Goal: Use online tool/utility: Utilize a website feature to perform a specific function

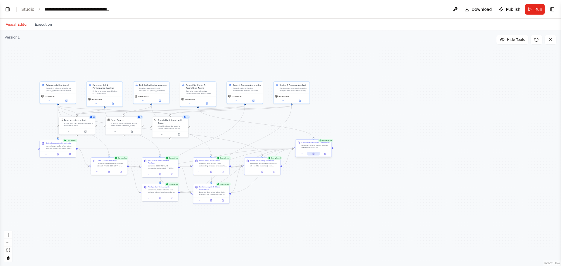
click at [313, 154] on icon at bounding box center [313, 154] width 1 height 2
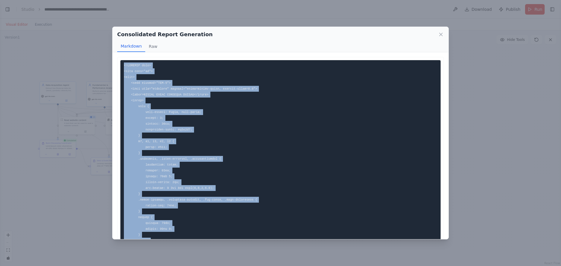
drag, startPoint x: 136, startPoint y: 198, endPoint x: 120, endPoint y: 63, distance: 136.3
copy code "<!LOREMIP dolo> <sita cons="ad"> <elit> <sedd eiusmod="TEM-7"> <inci utla="etdo…"
click at [441, 35] on icon at bounding box center [441, 35] width 6 height 6
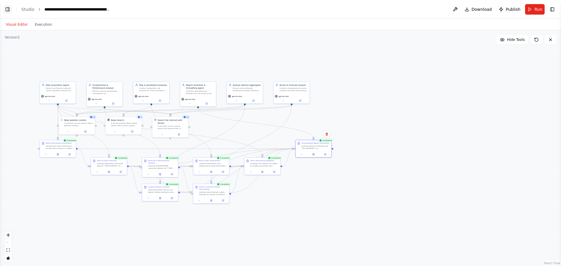
click at [8, 8] on button "Toggle Left Sidebar" at bounding box center [8, 9] width 8 height 8
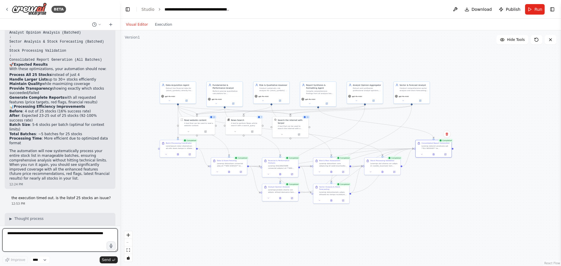
click at [32, 237] on textarea at bounding box center [59, 239] width 115 height 23
type textarea "*"
type textarea "**********"
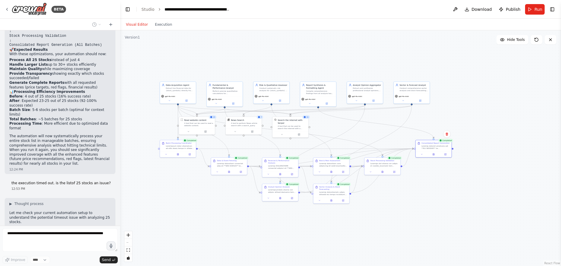
scroll to position [10912, 0]
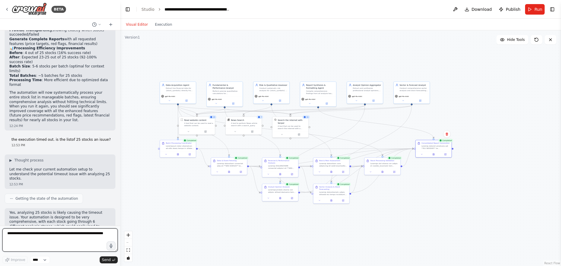
click at [35, 235] on textarea at bounding box center [59, 239] width 115 height 23
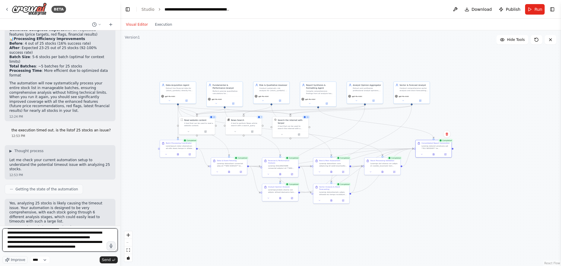
scroll to position [17, 0]
type textarea "**********"
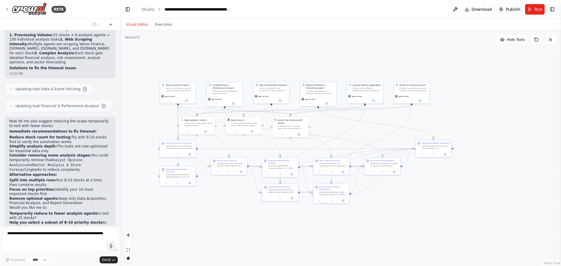
scroll to position [11156, 0]
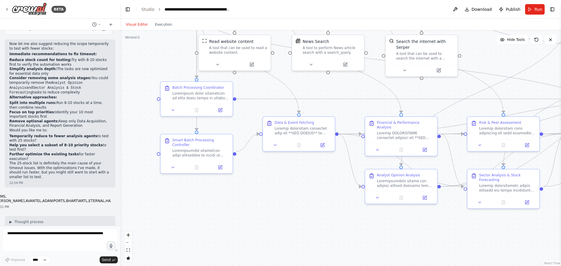
drag, startPoint x: 174, startPoint y: 200, endPoint x: 214, endPoint y: 210, distance: 41.2
click at [214, 210] on div ".deletable-edge-delete-btn { width: 20px; height: 20px; border: 0px solid #ffff…" at bounding box center [340, 148] width 441 height 236
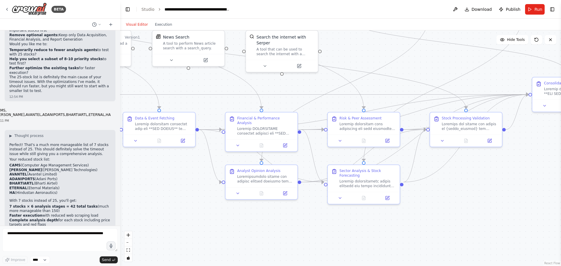
drag, startPoint x: 298, startPoint y: 207, endPoint x: 159, endPoint y: 202, distance: 139.4
click at [158, 202] on div ".deletable-edge-delete-btn { width: 20px; height: 20px; border: 0px solid #ffff…" at bounding box center [340, 148] width 441 height 236
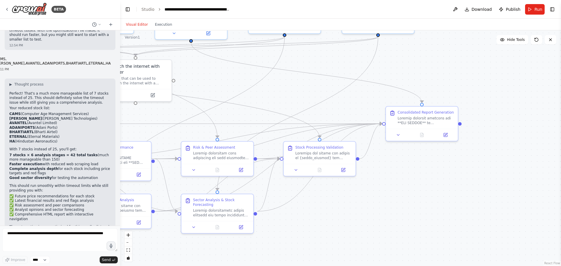
drag, startPoint x: 428, startPoint y: 218, endPoint x: 283, endPoint y: 247, distance: 148.7
click at [283, 247] on div ".deletable-edge-delete-btn { width: 20px; height: 20px; border: 0px solid #ffff…" at bounding box center [340, 148] width 441 height 236
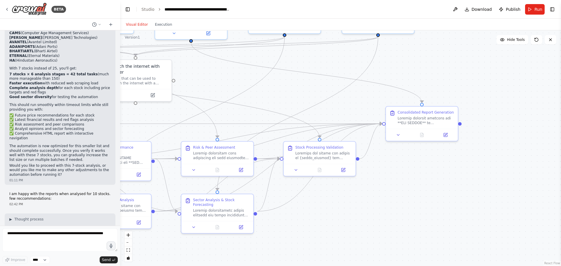
scroll to position [11439, 0]
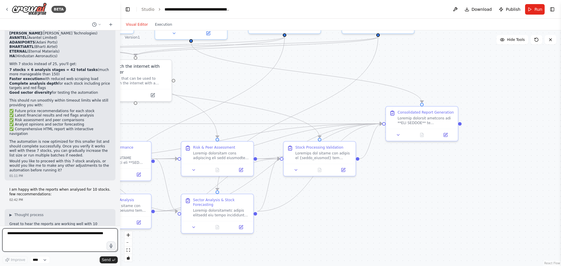
click at [34, 236] on textarea at bounding box center [59, 239] width 115 height 23
type textarea "**********"
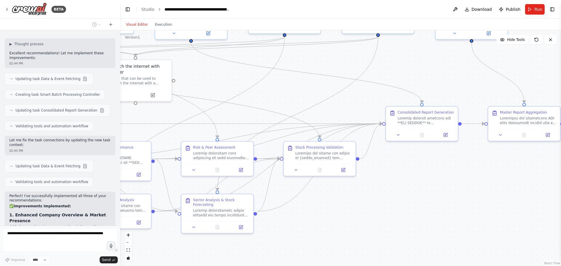
scroll to position [11714, 0]
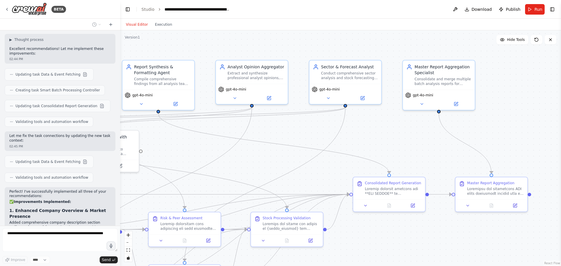
drag, startPoint x: 443, startPoint y: 63, endPoint x: 410, endPoint y: 134, distance: 77.9
click at [410, 134] on div ".deletable-edge-delete-btn { width: 20px; height: 20px; border: 0px solid #ffff…" at bounding box center [340, 148] width 441 height 236
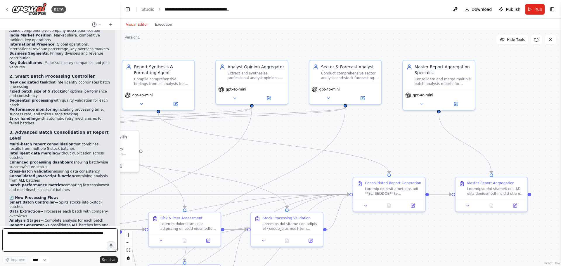
scroll to position [11910, 0]
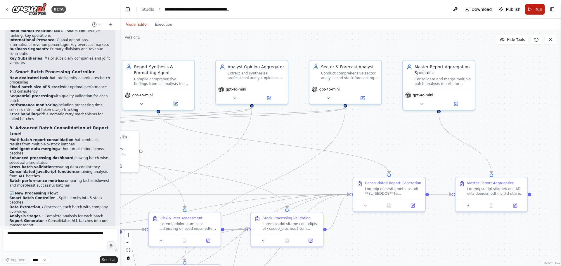
click at [530, 10] on button "Run" at bounding box center [535, 9] width 20 height 11
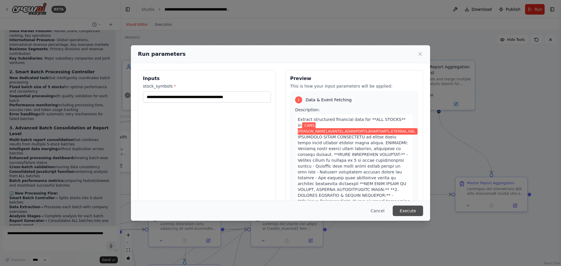
click at [410, 211] on button "Execute" at bounding box center [408, 211] width 30 height 11
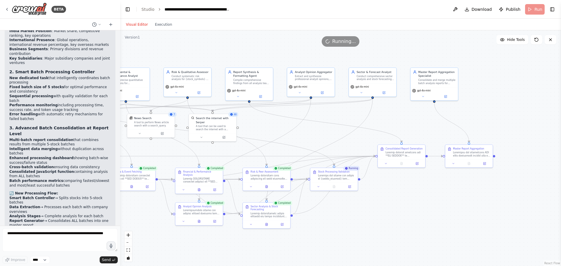
drag, startPoint x: 209, startPoint y: 157, endPoint x: 275, endPoint y: 134, distance: 70.2
click at [275, 134] on div ".deletable-edge-delete-btn { width: 20px; height: 20px; border: 0px solid #ffff…" at bounding box center [340, 148] width 441 height 236
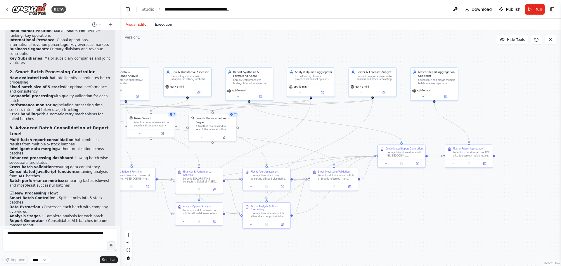
click at [157, 26] on button "Execution" at bounding box center [163, 24] width 24 height 7
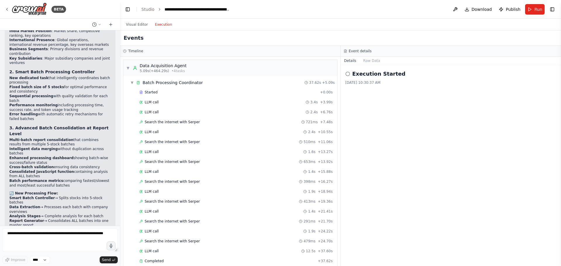
scroll to position [1958, 0]
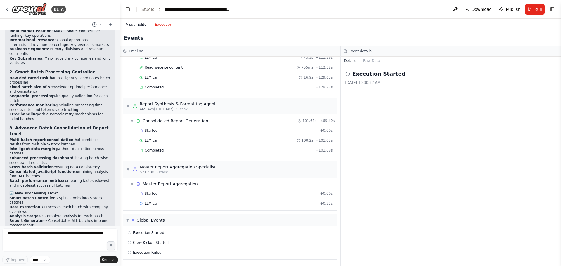
click at [139, 24] on button "Visual Editor" at bounding box center [136, 24] width 29 height 7
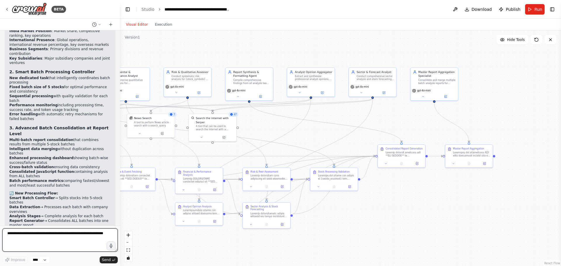
click at [60, 237] on textarea at bounding box center [59, 239] width 115 height 23
type textarea "**********"
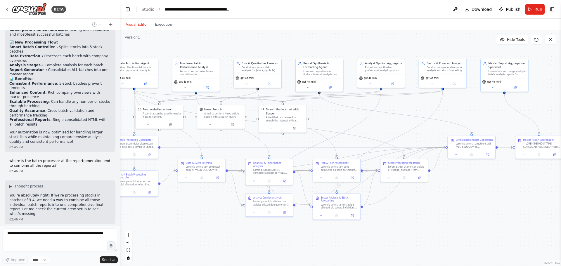
scroll to position [12068, 0]
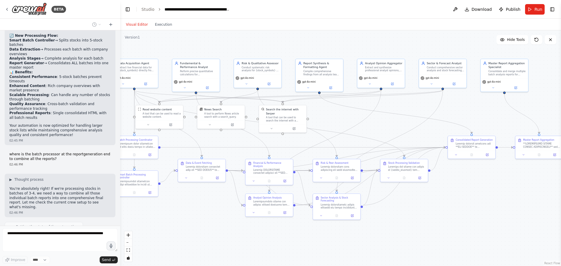
drag, startPoint x: 330, startPoint y: 237, endPoint x: 400, endPoint y: 228, distance: 70.7
click at [400, 228] on div ".deletable-edge-delete-btn { width: 20px; height: 20px; border: 0px solid #ffff…" at bounding box center [340, 148] width 441 height 236
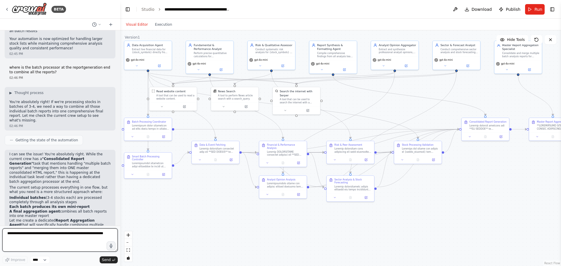
drag, startPoint x: 430, startPoint y: 228, endPoint x: 444, endPoint y: 210, distance: 22.7
click at [444, 210] on div ".deletable-edge-delete-btn { width: 20px; height: 20px; border: 0px solid #ffff…" at bounding box center [340, 148] width 441 height 236
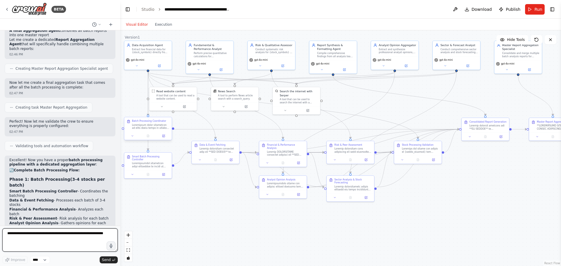
scroll to position [12340, 0]
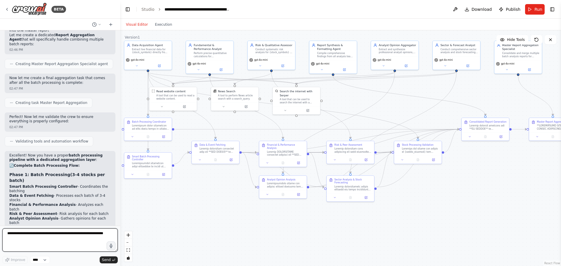
click at [30, 236] on textarea at bounding box center [59, 239] width 115 height 23
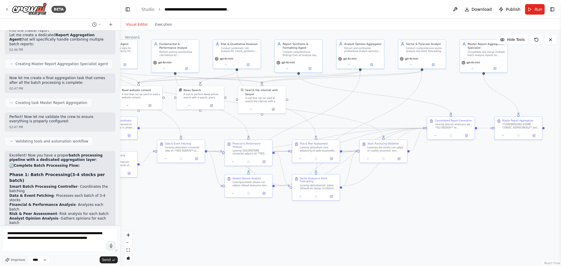
drag, startPoint x: 442, startPoint y: 194, endPoint x: 408, endPoint y: 193, distance: 34.5
click at [408, 193] on div ".deletable-edge-delete-btn { width: 20px; height: 20px; border: 0px solid #ffff…" at bounding box center [340, 148] width 441 height 236
click at [22, 244] on textarea "**********" at bounding box center [59, 239] width 115 height 23
type textarea "**********"
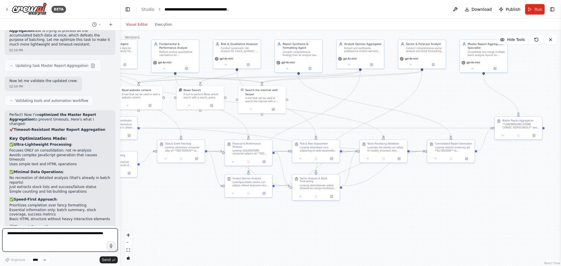
scroll to position [12807, 0]
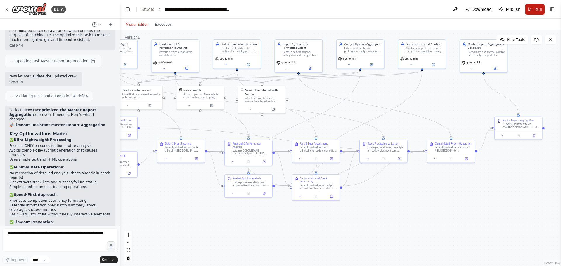
click at [534, 8] on button "Run" at bounding box center [535, 9] width 20 height 11
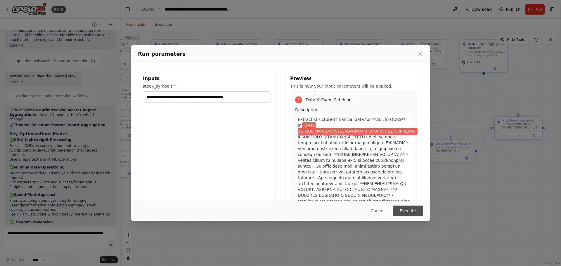
click at [415, 211] on button "Execute" at bounding box center [408, 211] width 30 height 11
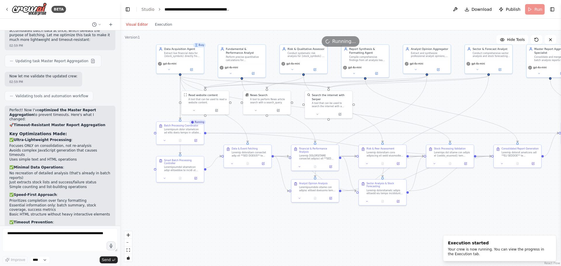
drag, startPoint x: 177, startPoint y: 209, endPoint x: 243, endPoint y: 214, distance: 66.8
click at [243, 214] on div ".deletable-edge-delete-btn { width: 20px; height: 20px; border: 0px solid #ffff…" at bounding box center [340, 148] width 441 height 236
click at [271, 135] on icon "Edge from 23557311-5451-462a-acad-e7bfd8469f8f to b396658a-b4d6-4005-9a0b-2a9b9…" at bounding box center [348, 144] width 285 height 23
click at [380, 180] on div "Busy Data Acquisition Agent Extract live financial data for {stock_symbols} dir…" at bounding box center [282, 102] width 291 height 155
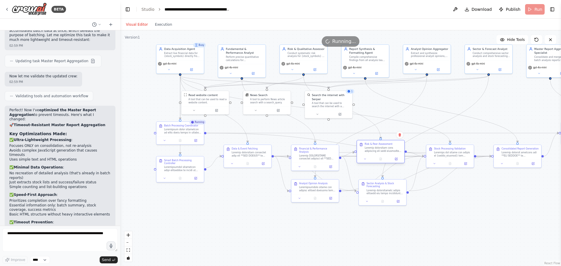
click at [377, 150] on div at bounding box center [383, 150] width 37 height 6
drag, startPoint x: 518, startPoint y: 156, endPoint x: 513, endPoint y: 133, distance: 23.6
click at [513, 133] on div at bounding box center [514, 130] width 37 height 6
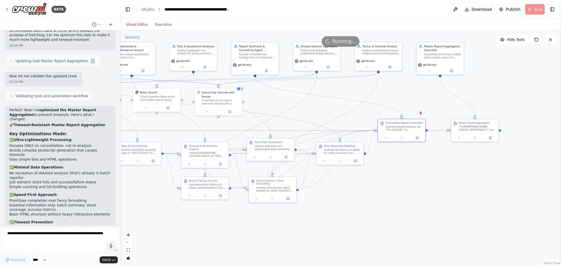
drag, startPoint x: 531, startPoint y: 190, endPoint x: 420, endPoint y: 187, distance: 110.2
click at [420, 187] on div ".deletable-edge-delete-btn { width: 20px; height: 20px; border: 0px solid #ffff…" at bounding box center [340, 148] width 441 height 236
drag, startPoint x: 394, startPoint y: 130, endPoint x: 395, endPoint y: 112, distance: 18.4
click at [395, 112] on div "Consolidated Report Generation" at bounding box center [401, 106] width 47 height 15
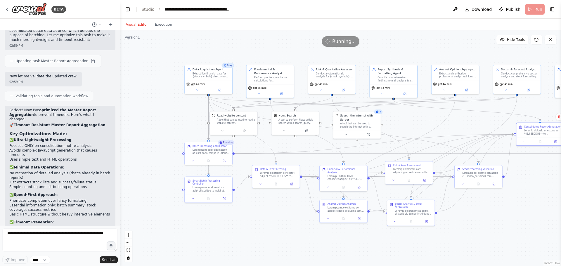
drag, startPoint x: 356, startPoint y: 211, endPoint x: 494, endPoint y: 234, distance: 140.4
click at [494, 234] on div ".deletable-edge-delete-btn { width: 20px; height: 20px; border: 0px solid #ffff…" at bounding box center [340, 148] width 441 height 236
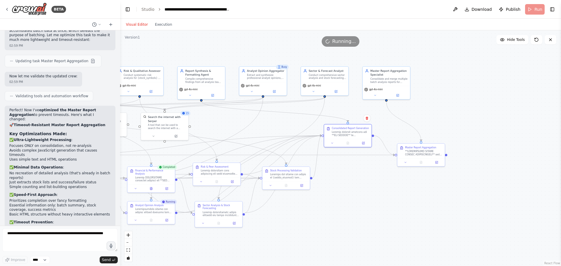
drag, startPoint x: 420, startPoint y: 124, endPoint x: 228, endPoint y: 126, distance: 192.3
click at [228, 126] on div ".deletable-edge-delete-btn { width: 20px; height: 20px; border: 0px solid #ffff…" at bounding box center [340, 148] width 441 height 236
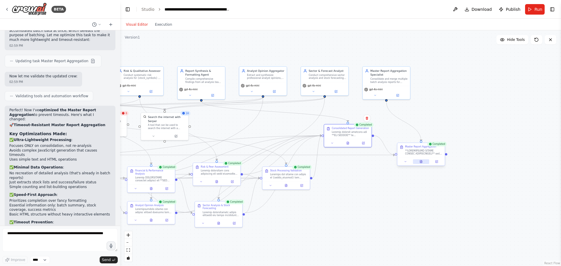
click at [421, 163] on icon at bounding box center [421, 161] width 2 height 3
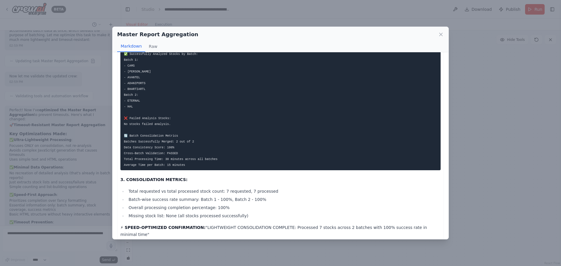
scroll to position [324, 0]
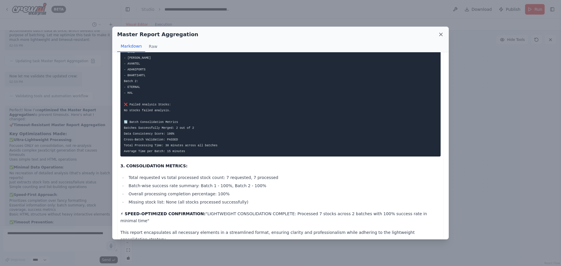
click at [441, 34] on icon at bounding box center [440, 34] width 3 height 3
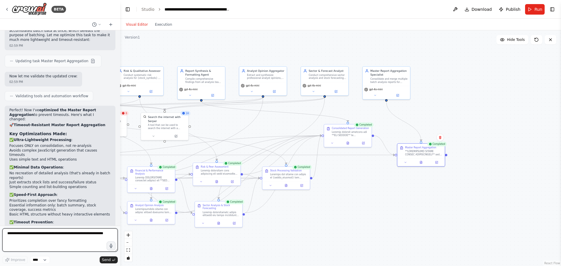
click at [43, 236] on textarea at bounding box center [59, 239] width 115 height 23
type textarea "**********"
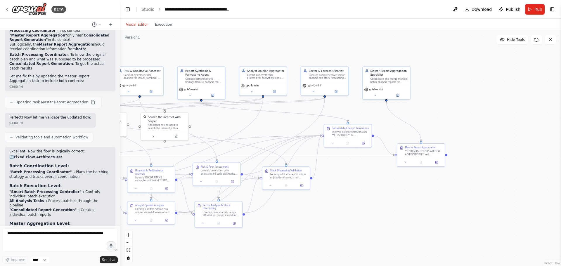
scroll to position [13288, 0]
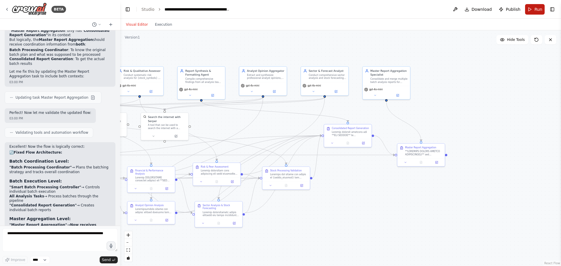
click at [539, 7] on span "Run" at bounding box center [538, 9] width 8 height 6
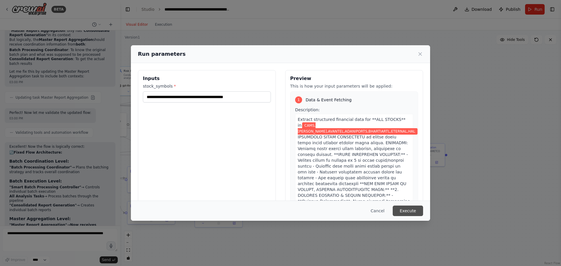
click at [414, 212] on button "Execute" at bounding box center [408, 211] width 30 height 11
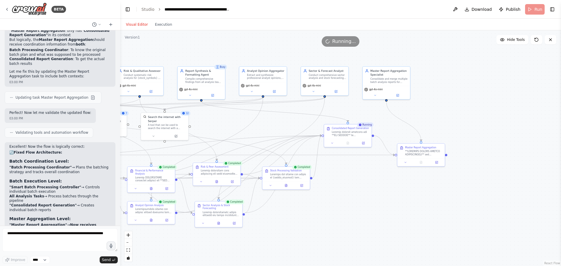
click at [469, 235] on div ".deletable-edge-delete-btn { width: 20px; height: 20px; border: 0px solid #ffff…" at bounding box center [340, 148] width 441 height 236
click at [162, 23] on button "Execution" at bounding box center [163, 24] width 24 height 7
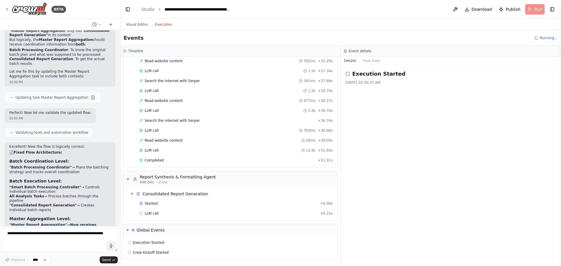
scroll to position [1865, 0]
click at [140, 25] on button "Visual Editor" at bounding box center [136, 24] width 29 height 7
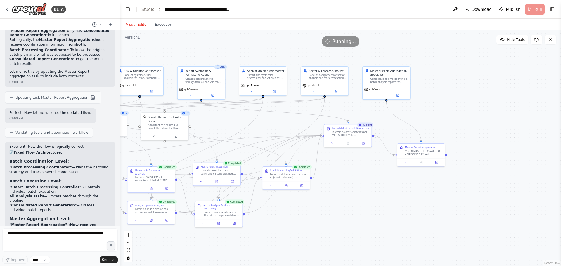
click at [358, 235] on div ".deletable-edge-delete-btn { width: 20px; height: 20px; border: 0px solid #ffff…" at bounding box center [340, 148] width 441 height 236
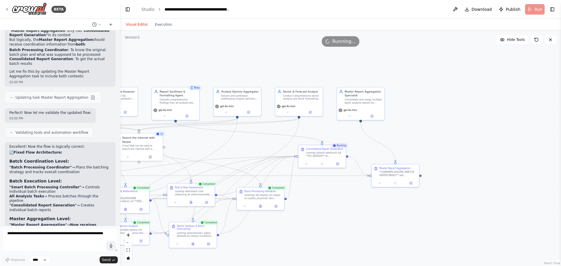
drag, startPoint x: 339, startPoint y: 233, endPoint x: 313, endPoint y: 254, distance: 33.3
click at [313, 254] on div ".deletable-edge-delete-btn { width: 20px; height: 20px; border: 0px solid #ffff…" at bounding box center [340, 148] width 441 height 236
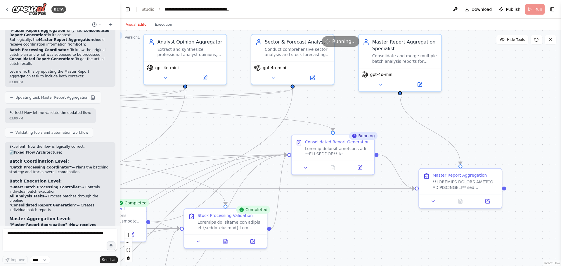
drag, startPoint x: 333, startPoint y: 204, endPoint x: 347, endPoint y: 231, distance: 30.1
click at [347, 231] on div ".deletable-edge-delete-btn { width: 20px; height: 20px; border: 0px solid #ffff…" at bounding box center [340, 148] width 441 height 236
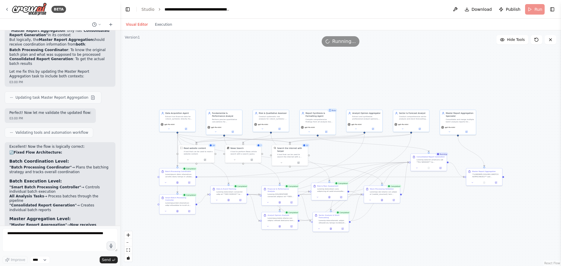
drag, startPoint x: 333, startPoint y: 245, endPoint x: 421, endPoint y: 210, distance: 94.7
click at [421, 210] on div ".deletable-edge-delete-btn { width: 20px; height: 20px; border: 0px solid #ffff…" at bounding box center [340, 148] width 441 height 236
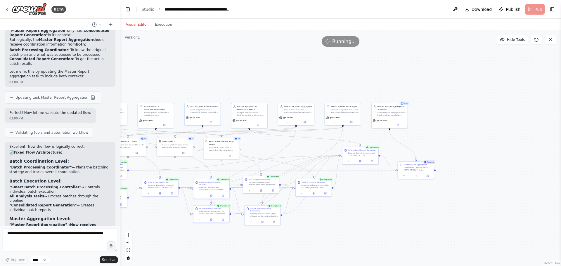
drag, startPoint x: 469, startPoint y: 228, endPoint x: 396, endPoint y: 221, distance: 73.4
click at [396, 221] on div ".deletable-edge-delete-btn { width: 20px; height: 20px; border: 0px solid #ffff…" at bounding box center [340, 148] width 441 height 236
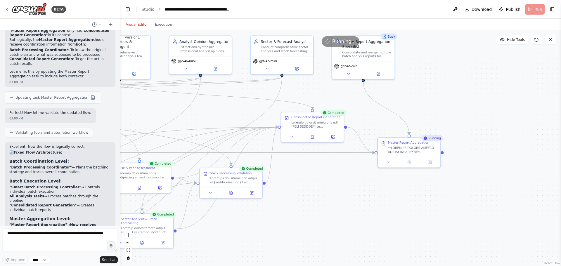
drag, startPoint x: 394, startPoint y: 210, endPoint x: 380, endPoint y: 230, distance: 24.1
click at [380, 230] on div ".deletable-edge-delete-btn { width: 20px; height: 20px; border: 0px solid #ffff…" at bounding box center [340, 148] width 441 height 236
click at [410, 163] on icon at bounding box center [409, 162] width 4 height 4
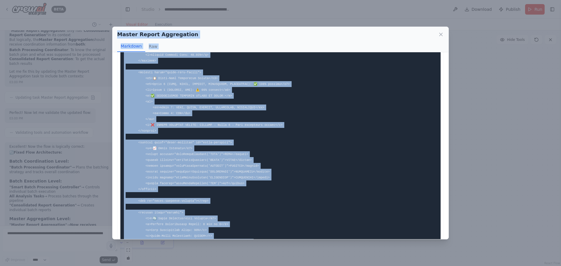
scroll to position [0, 0]
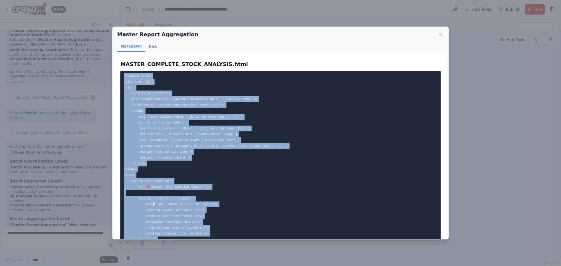
drag, startPoint x: 135, startPoint y: 120, endPoint x: 120, endPoint y: 76, distance: 46.0
copy code "<!LOREMIP dolo> <sita cons="ad"> <elit> <sedd eiusmod="TEM-9"> <inci utla="etdo…"
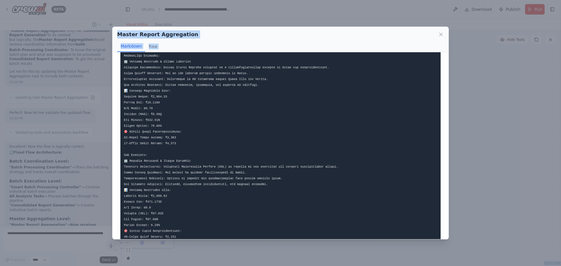
scroll to position [1901, 0]
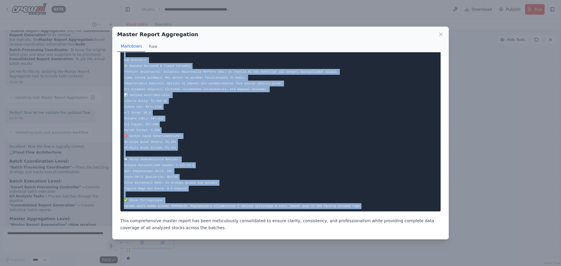
drag, startPoint x: 124, startPoint y: 92, endPoint x: 344, endPoint y: 201, distance: 245.8
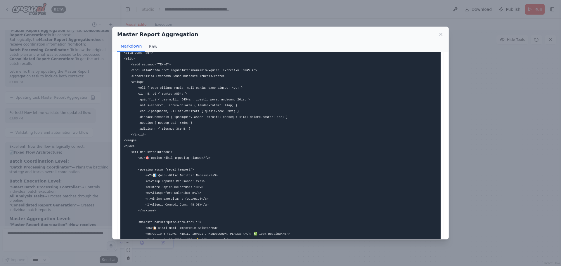
scroll to position [0, 0]
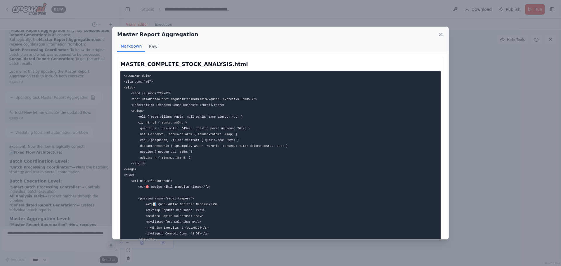
click at [441, 35] on icon at bounding box center [441, 35] width 6 height 6
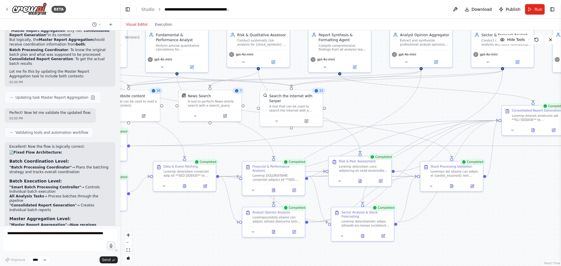
drag, startPoint x: 226, startPoint y: 238, endPoint x: 446, endPoint y: 231, distance: 220.7
click at [446, 231] on div ".deletable-edge-delete-btn { width: 20px; height: 20px; border: 0px solid #ffff…" at bounding box center [340, 148] width 441 height 236
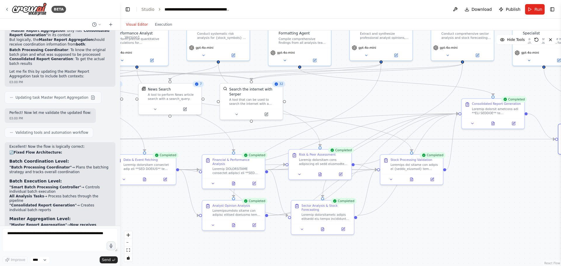
drag, startPoint x: 180, startPoint y: 229, endPoint x: 140, endPoint y: 222, distance: 40.6
click at [140, 222] on div ".deletable-edge-delete-btn { width: 20px; height: 20px; border: 0px solid #ffff…" at bounding box center [340, 148] width 441 height 236
click at [326, 212] on div at bounding box center [326, 216] width 49 height 8
click at [323, 227] on icon at bounding box center [322, 229] width 3 height 4
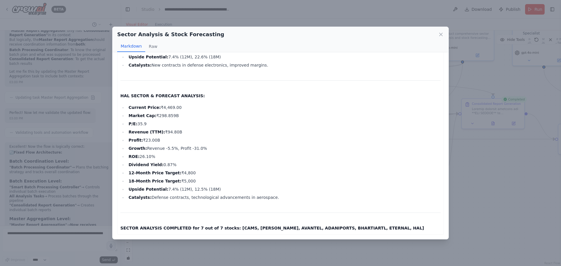
scroll to position [762, 0]
click at [441, 32] on icon at bounding box center [441, 35] width 6 height 6
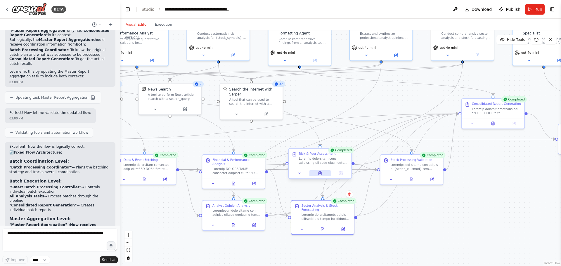
click at [322, 175] on icon at bounding box center [320, 174] width 4 height 4
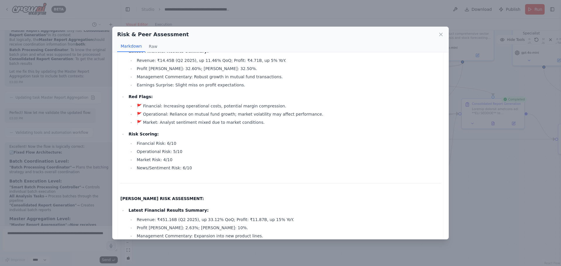
scroll to position [0, 0]
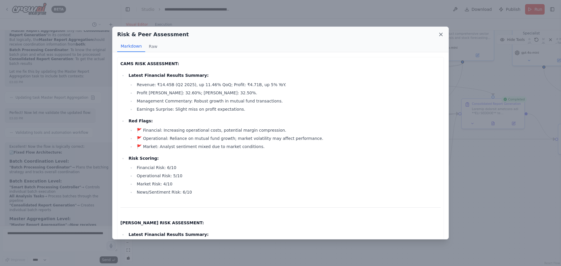
click at [443, 34] on icon at bounding box center [441, 35] width 6 height 6
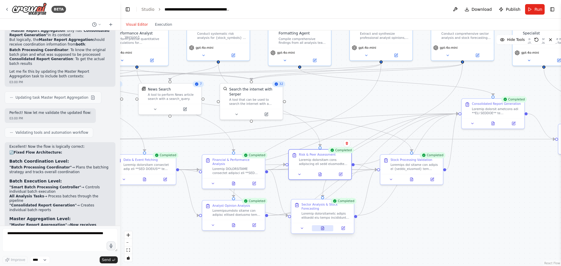
click at [323, 227] on icon at bounding box center [323, 227] width 1 height 1
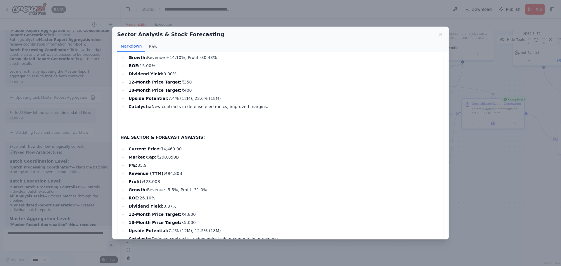
scroll to position [762, 0]
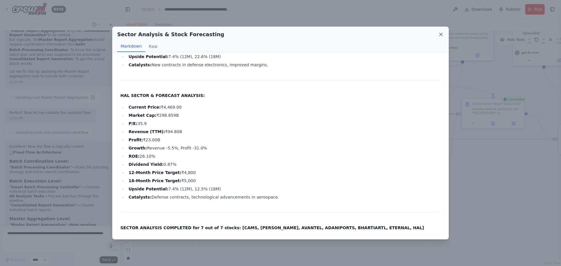
click at [441, 34] on icon at bounding box center [440, 34] width 3 height 3
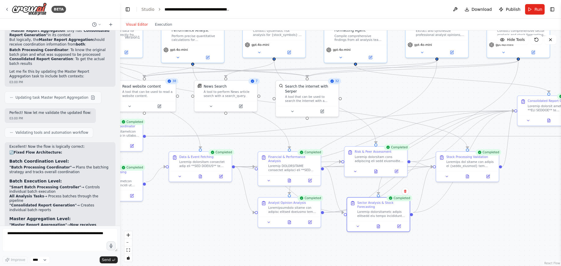
drag, startPoint x: 246, startPoint y: 254, endPoint x: 302, endPoint y: 252, distance: 55.9
click at [302, 252] on div ".deletable-edge-delete-btn { width: 20px; height: 20px; border: 0px solid #ffff…" at bounding box center [340, 148] width 441 height 236
click at [199, 174] on icon at bounding box center [200, 176] width 3 height 4
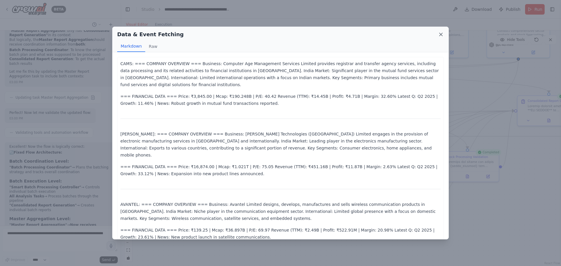
click at [440, 33] on icon at bounding box center [441, 35] width 6 height 6
click at [440, 33] on div "Extract and synthesize professional analyst opinions, ratings, and price target…" at bounding box center [440, 33] width 49 height 8
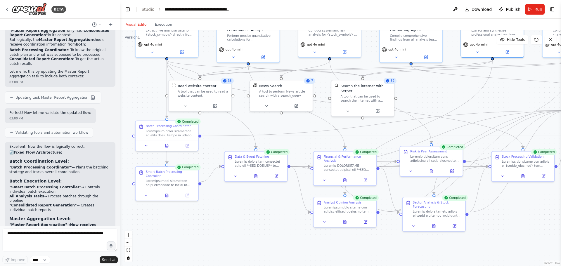
drag, startPoint x: 194, startPoint y: 214, endPoint x: 249, endPoint y: 214, distance: 55.5
click at [249, 214] on div ".deletable-edge-delete-btn { width: 20px; height: 20px; border: 0px solid #ffff…" at bounding box center [340, 148] width 441 height 236
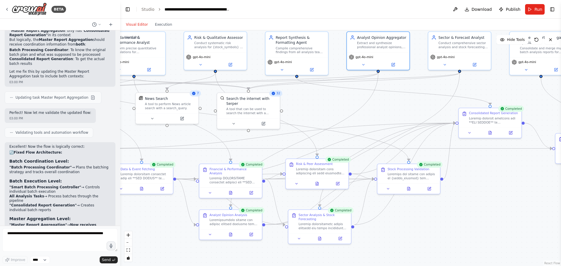
drag, startPoint x: 268, startPoint y: 220, endPoint x: 153, endPoint y: 233, distance: 114.9
click at [153, 233] on div ".deletable-edge-delete-btn { width: 20px; height: 20px; border: 0px solid #ffff…" at bounding box center [340, 148] width 441 height 236
click at [410, 188] on icon at bounding box center [408, 188] width 3 height 4
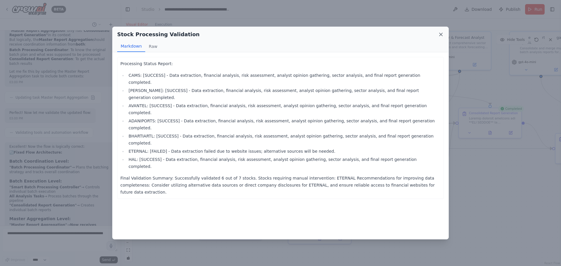
click at [438, 33] on icon at bounding box center [441, 35] width 6 height 6
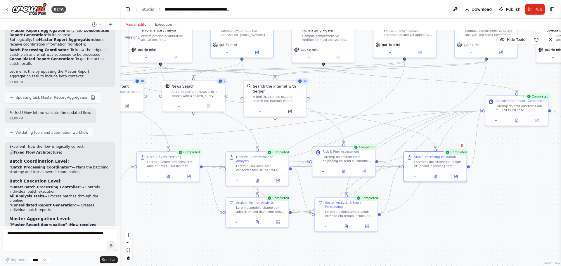
drag, startPoint x: 404, startPoint y: 224, endPoint x: 445, endPoint y: 200, distance: 47.0
click at [445, 200] on div ".deletable-edge-delete-btn { width: 20px; height: 20px; border: 0px solid #ffff…" at bounding box center [340, 148] width 441 height 236
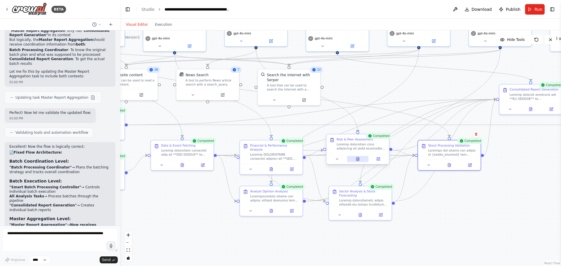
click at [356, 160] on icon at bounding box center [357, 159] width 3 height 4
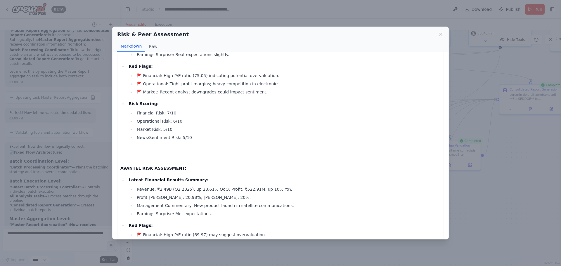
scroll to position [234, 0]
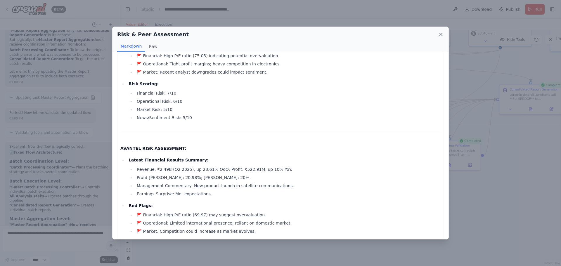
click at [441, 34] on icon at bounding box center [441, 35] width 6 height 6
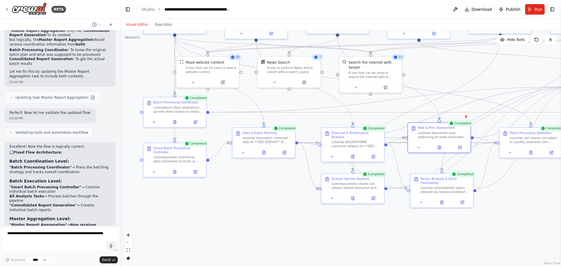
drag, startPoint x: 249, startPoint y: 245, endPoint x: 331, endPoint y: 232, distance: 82.5
click at [331, 232] on div ".deletable-edge-delete-btn { width: 20px; height: 20px; border: 0px solid #ffff…" at bounding box center [340, 148] width 441 height 236
click at [266, 135] on div at bounding box center [266, 139] width 49 height 8
click at [265, 152] on icon at bounding box center [263, 152] width 3 height 4
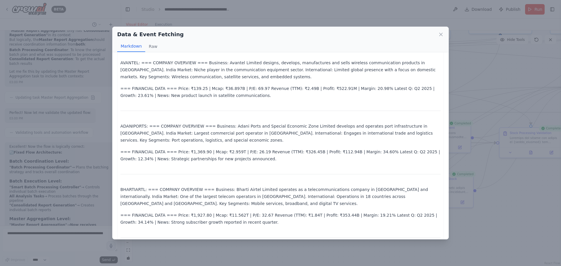
scroll to position [146, 0]
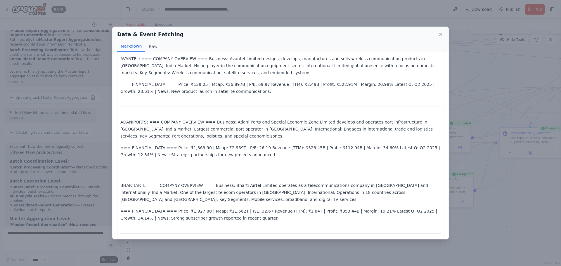
click at [441, 34] on icon at bounding box center [440, 34] width 3 height 3
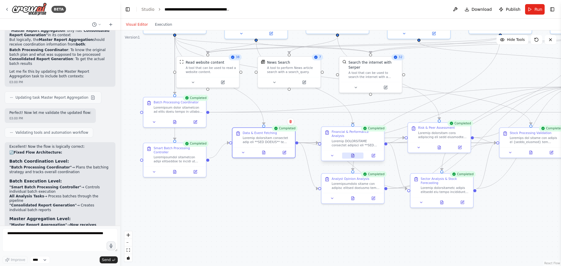
click at [351, 154] on icon at bounding box center [352, 156] width 3 height 4
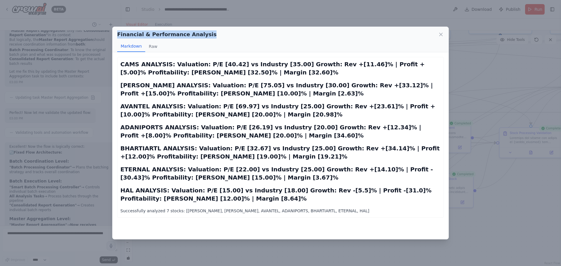
drag, startPoint x: 200, startPoint y: 34, endPoint x: 115, endPoint y: 33, distance: 84.2
click at [115, 33] on div "Financial & Performance Analysis Markdown Raw" at bounding box center [280, 39] width 336 height 25
copy h2 "Financial & Performance Analysis"
click at [440, 33] on icon at bounding box center [440, 34] width 3 height 3
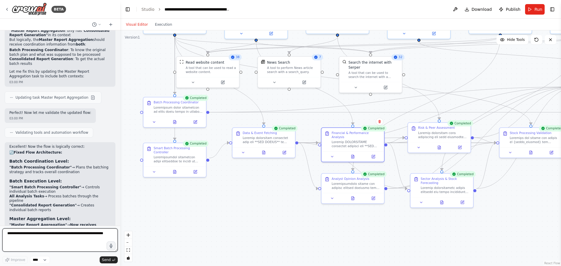
click at [38, 235] on textarea at bounding box center [59, 239] width 115 height 23
paste textarea "**********"
click at [264, 153] on icon at bounding box center [263, 152] width 3 height 4
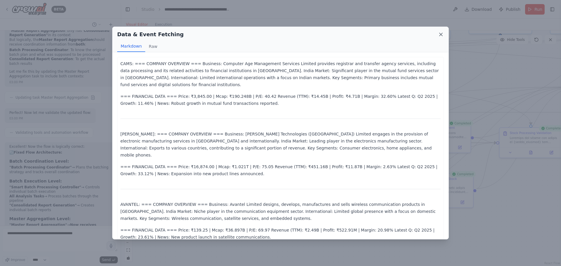
click at [439, 35] on icon at bounding box center [441, 35] width 6 height 6
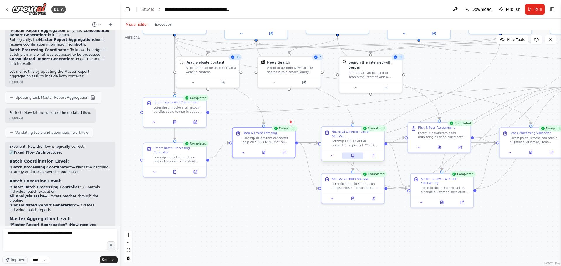
click at [349, 153] on button at bounding box center [353, 156] width 22 height 6
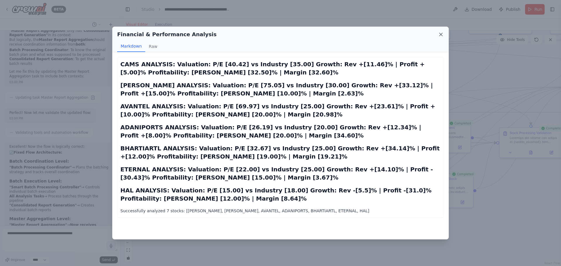
click at [441, 32] on icon at bounding box center [441, 35] width 6 height 6
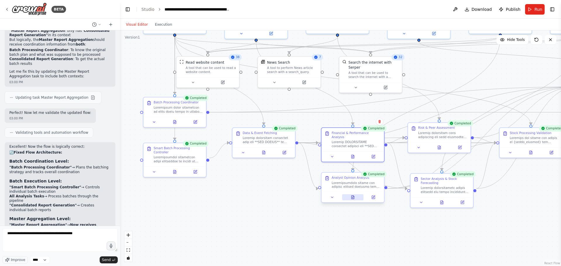
click at [351, 196] on icon at bounding box center [353, 197] width 4 height 4
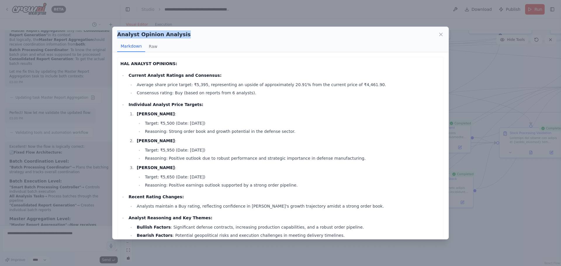
drag, startPoint x: 160, startPoint y: 32, endPoint x: 112, endPoint y: 35, distance: 48.3
click at [112, 35] on div "Analyst Opinion Analysis Markdown Raw HAL ANALYST OPINIONS: Current Analyst Rat…" at bounding box center [280, 133] width 337 height 213
copy h2 "Analyst Opinion Analysis"
click at [45, 233] on div "Analyst Opinion Analysis Markdown Raw HAL ANALYST OPINIONS: Current Analyst Rat…" at bounding box center [280, 133] width 561 height 266
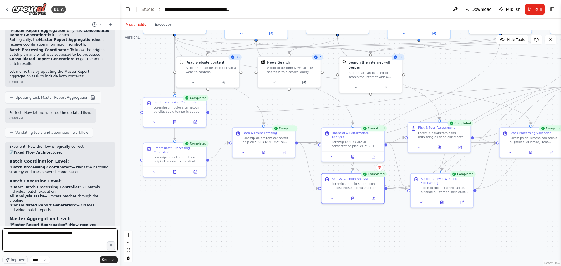
drag, startPoint x: 17, startPoint y: 233, endPoint x: 0, endPoint y: 231, distance: 16.9
click at [0, 231] on div "BETA Hello! I'm the CrewAI assistant. What kind of automation do you want to bu…" at bounding box center [60, 133] width 120 height 266
type textarea "**********"
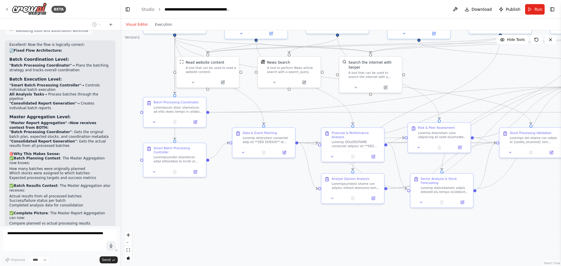
scroll to position [13407, 0]
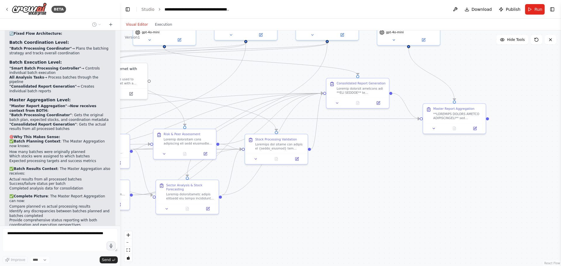
drag, startPoint x: 503, startPoint y: 196, endPoint x: 248, endPoint y: 203, distance: 254.6
click at [248, 203] on div ".deletable-edge-delete-btn { width: 20px; height: 20px; border: 0px solid #ffff…" at bounding box center [340, 148] width 441 height 236
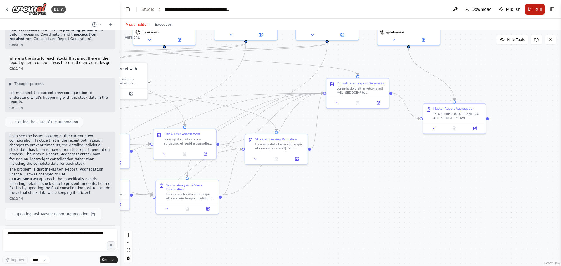
click at [534, 8] on button "Run" at bounding box center [535, 9] width 20 height 11
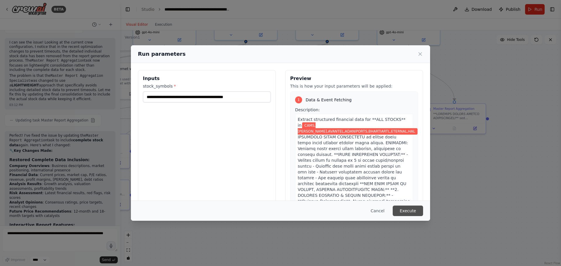
click at [409, 207] on button "Execute" at bounding box center [408, 211] width 30 height 11
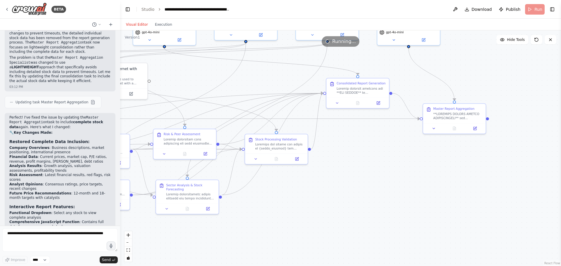
scroll to position [13732, 0]
